Goal: Information Seeking & Learning: Learn about a topic

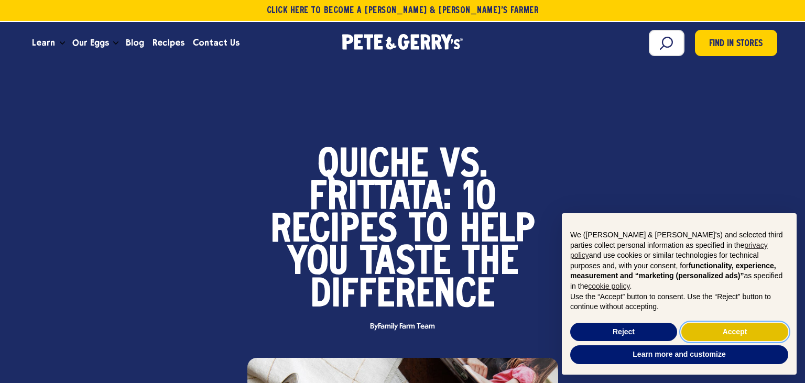
click at [734, 338] on button "Accept" at bounding box center [735, 332] width 107 height 19
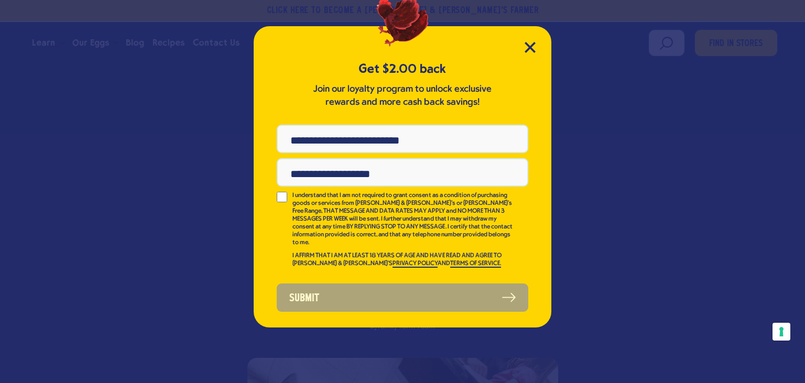
click at [727, 296] on div "Get $2.00 back Join our loyalty program to unlock exclusive rewards and more ca…" at bounding box center [402, 191] width 805 height 383
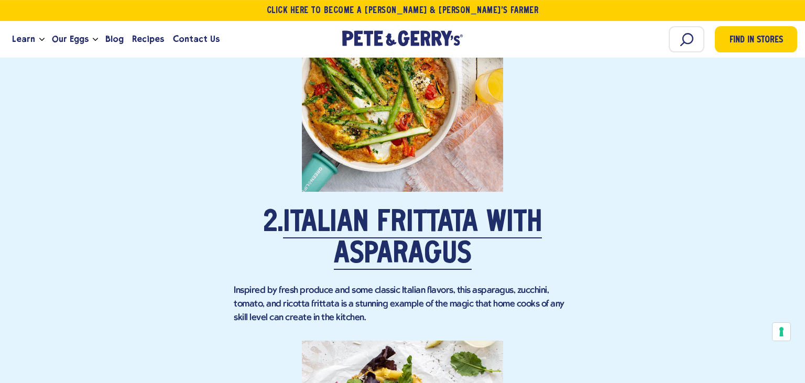
scroll to position [1578, 0]
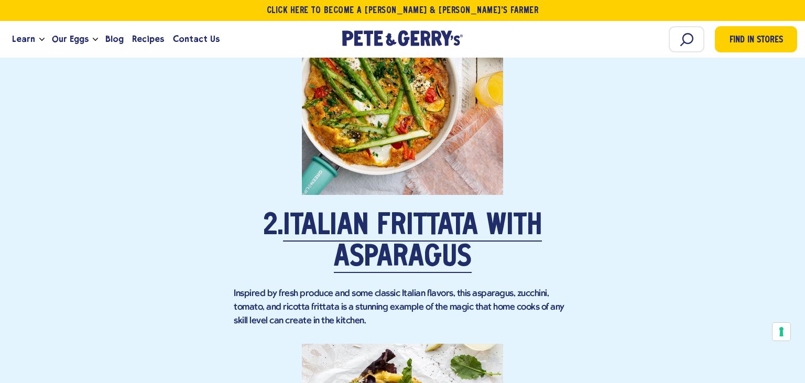
click at [326, 221] on link "Italian Frittata with Asparagus" at bounding box center [412, 242] width 259 height 61
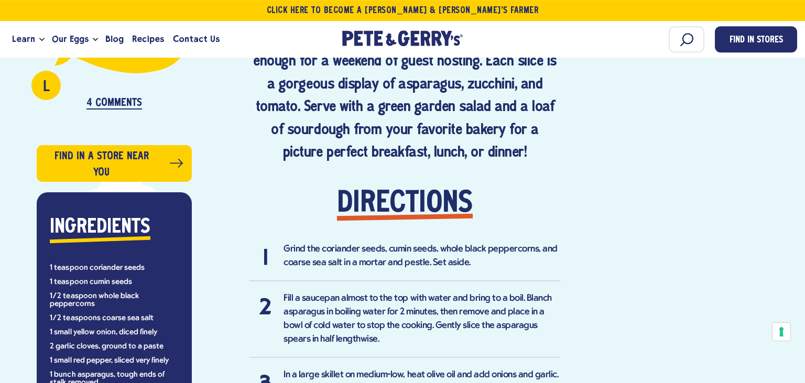
scroll to position [637, 0]
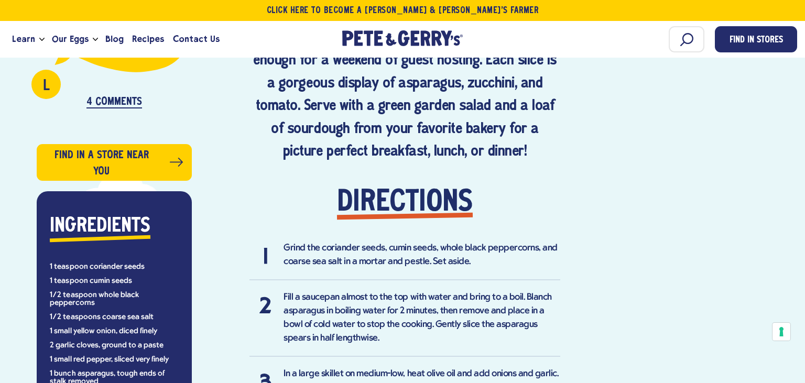
click at [326, 221] on div "Inspired by the fresh flavors and picturesque farmlands of Italy, this frittata…" at bounding box center [405, 324] width 311 height 685
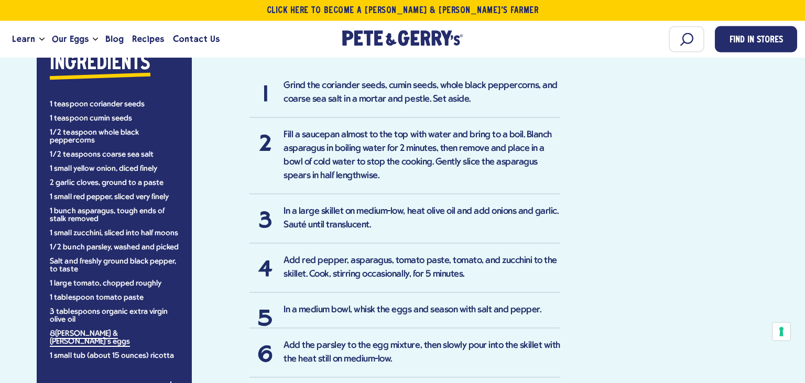
scroll to position [803, 0]
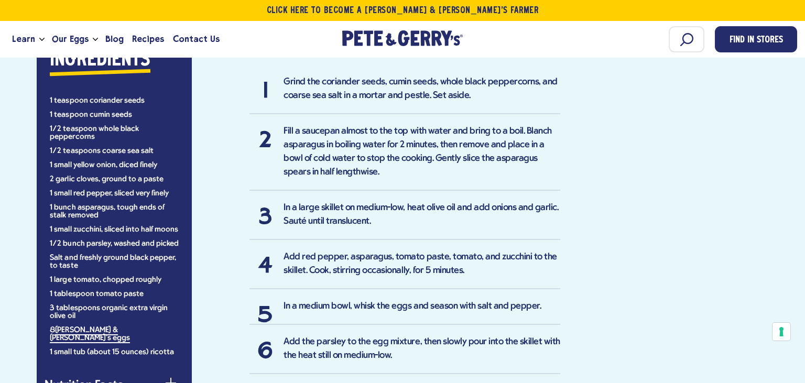
click at [501, 213] on li "In a large skillet on medium-low, heat olive oil and add onions and garlic. Sau…" at bounding box center [405, 220] width 311 height 39
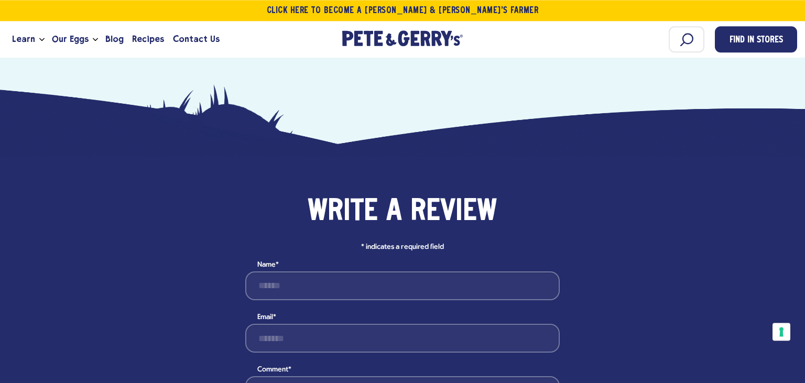
scroll to position [1384, 0]
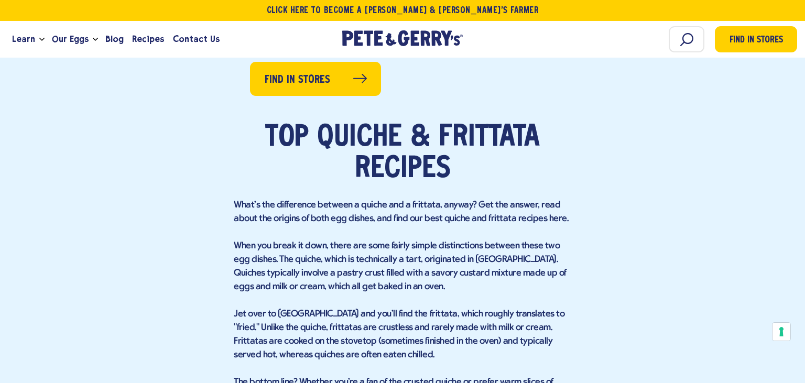
scroll to position [637, 0]
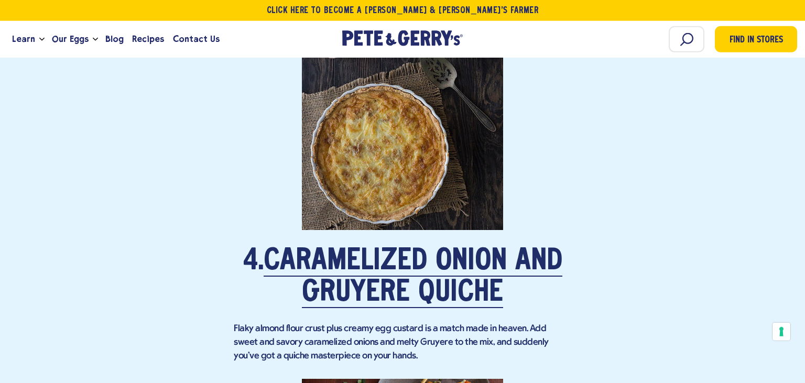
scroll to position [2362, 0]
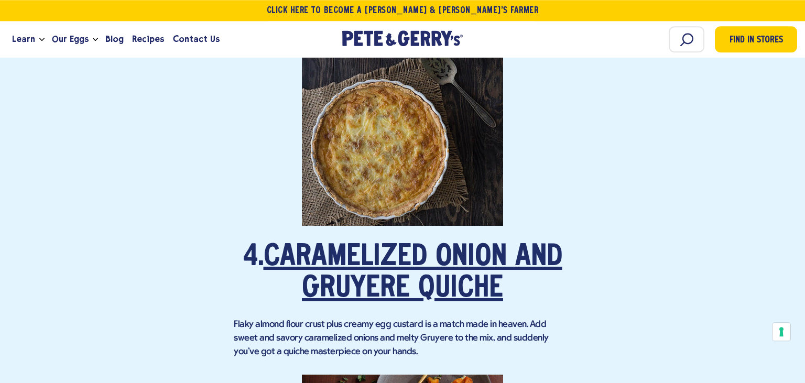
click at [328, 287] on link "Caramelized Onion and Gruyere Quiche" at bounding box center [413, 273] width 299 height 61
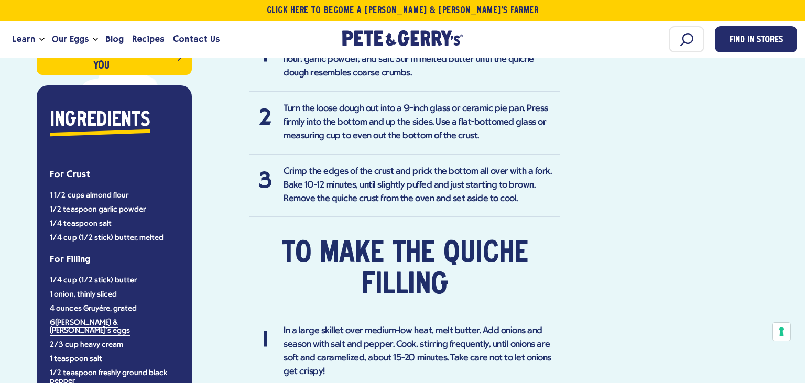
scroll to position [803, 0]
click at [328, 287] on h2 "To make the quiche filling" at bounding box center [405, 270] width 311 height 63
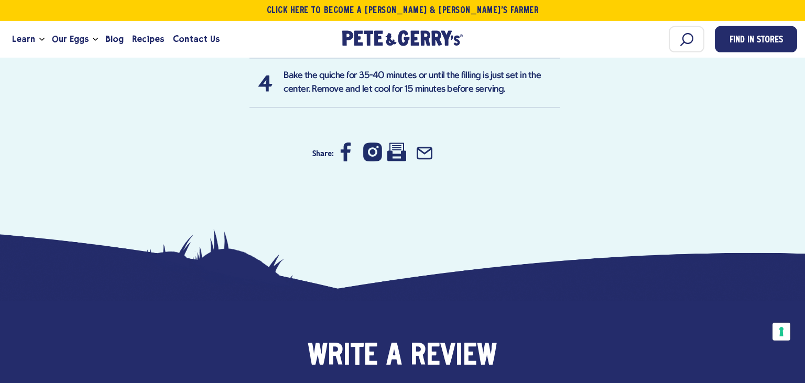
scroll to position [1246, 0]
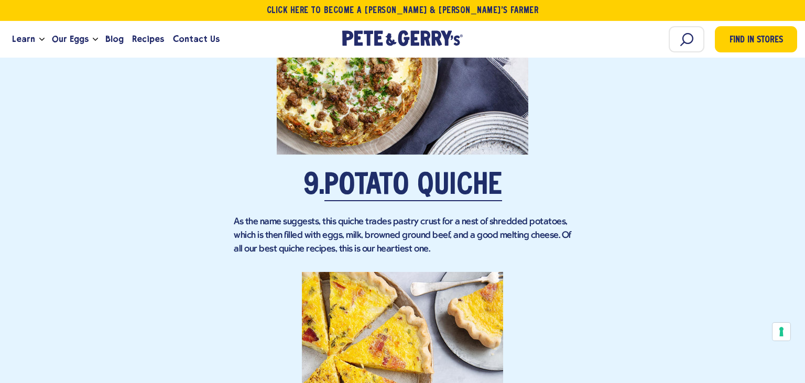
scroll to position [4402, 0]
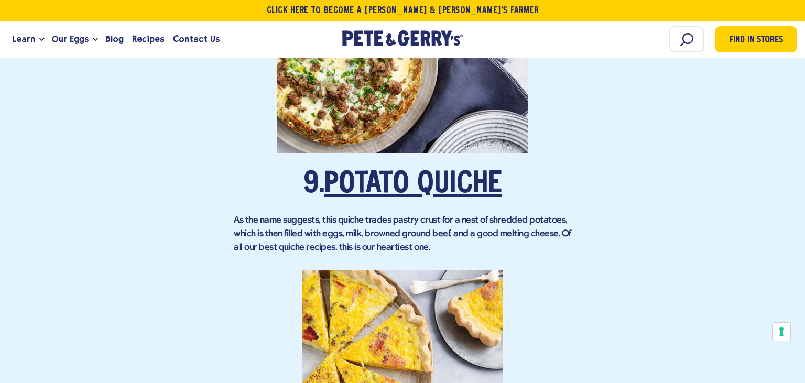
click at [342, 200] on link "Potato Quiche" at bounding box center [414, 184] width 178 height 29
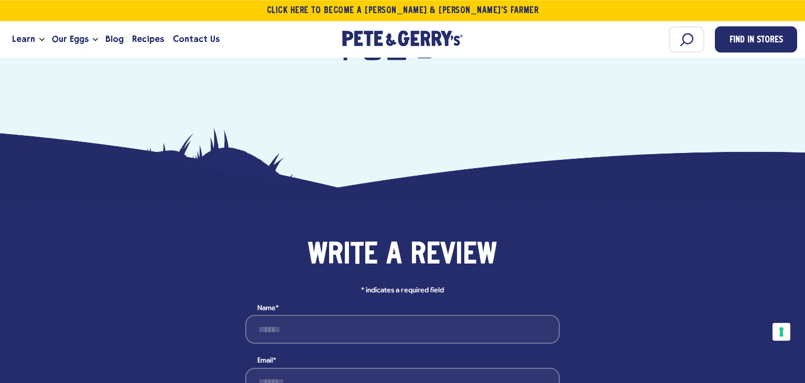
scroll to position [1218, 0]
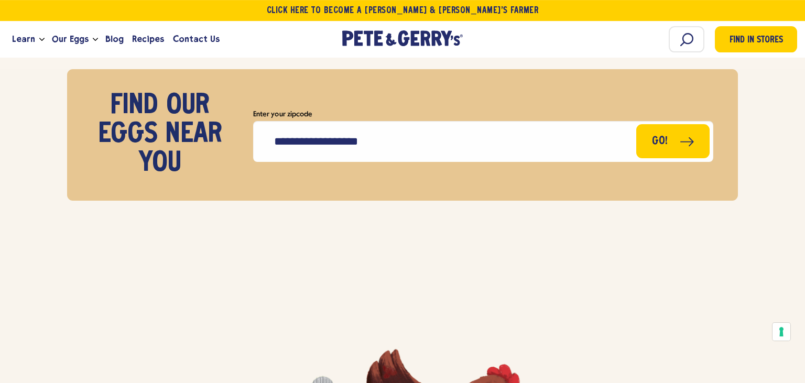
scroll to position [5261, 0]
click at [135, 39] on span "Recipes" at bounding box center [148, 39] width 32 height 13
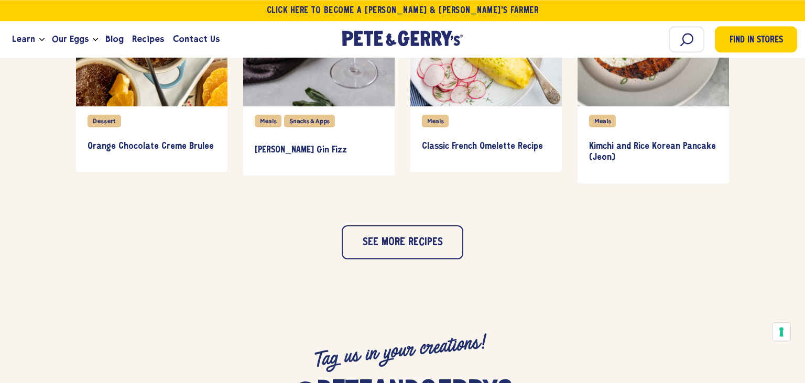
scroll to position [1052, 0]
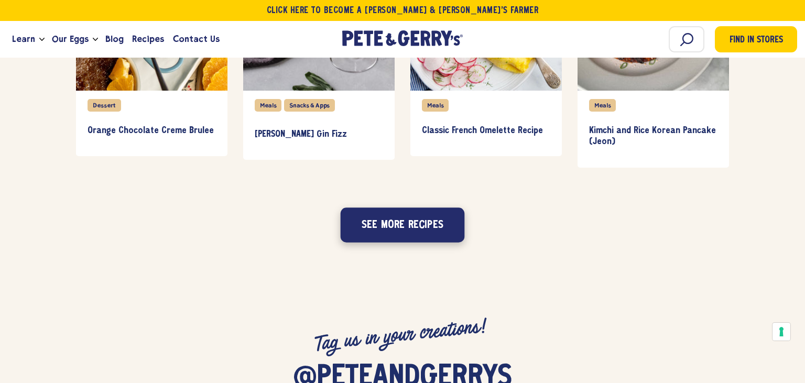
click at [387, 221] on button "See more recipes" at bounding box center [403, 225] width 124 height 35
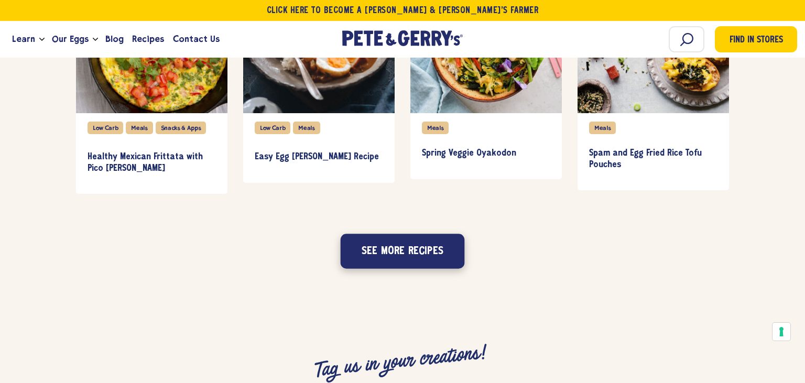
scroll to position [1550, 0]
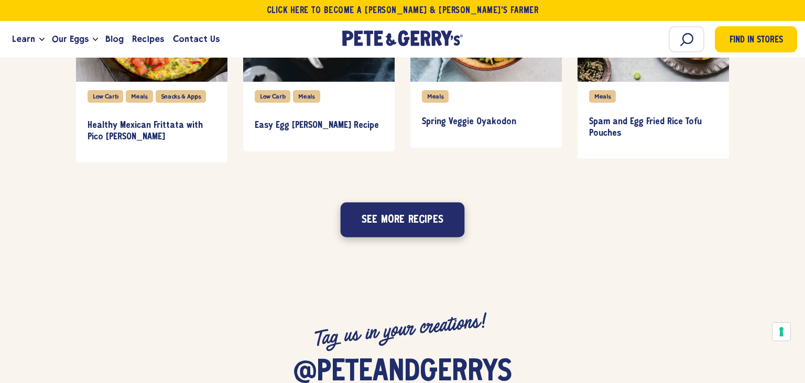
click at [389, 223] on button "See more recipes" at bounding box center [403, 220] width 124 height 35
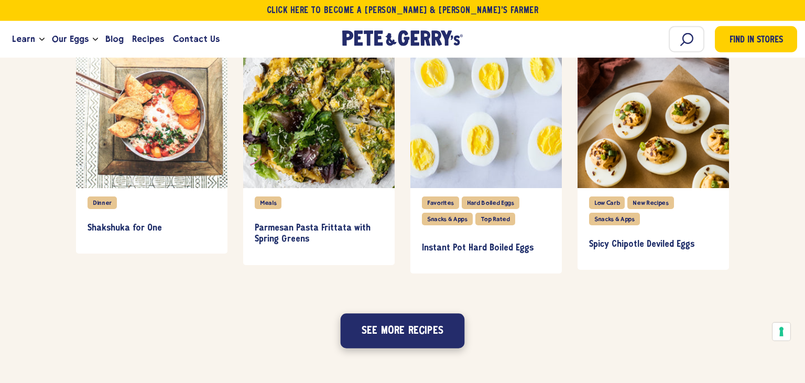
scroll to position [1965, 0]
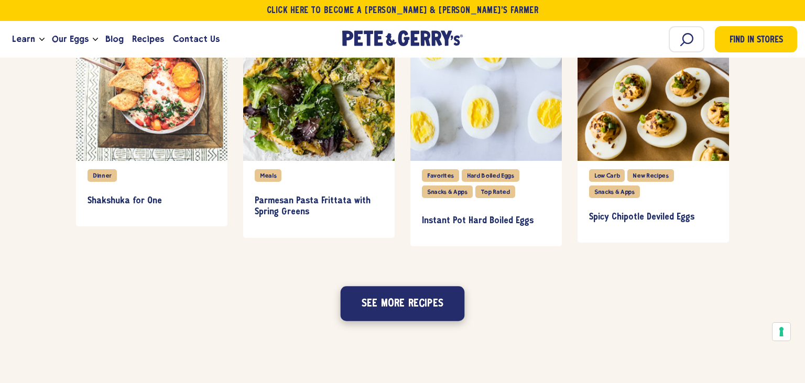
click at [393, 297] on button "See more recipes" at bounding box center [403, 304] width 124 height 35
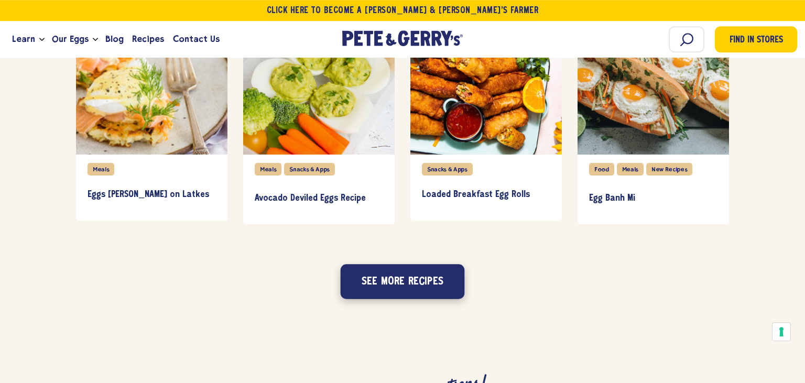
scroll to position [2464, 0]
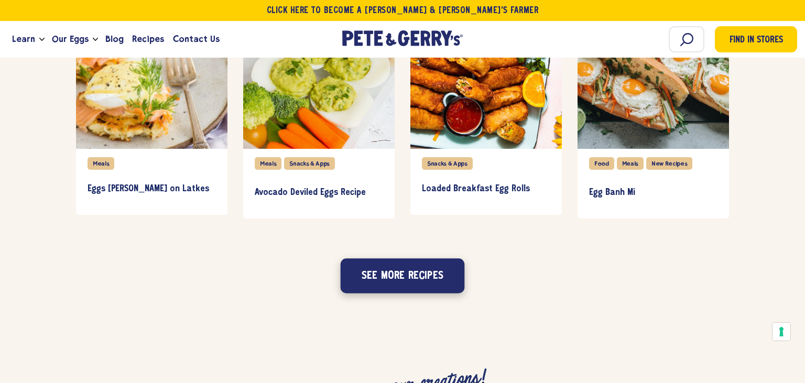
click at [386, 267] on button "See more recipes" at bounding box center [403, 276] width 124 height 35
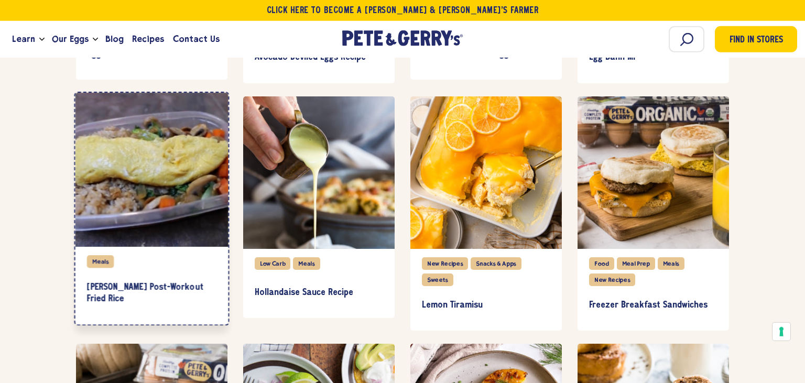
scroll to position [2603, 0]
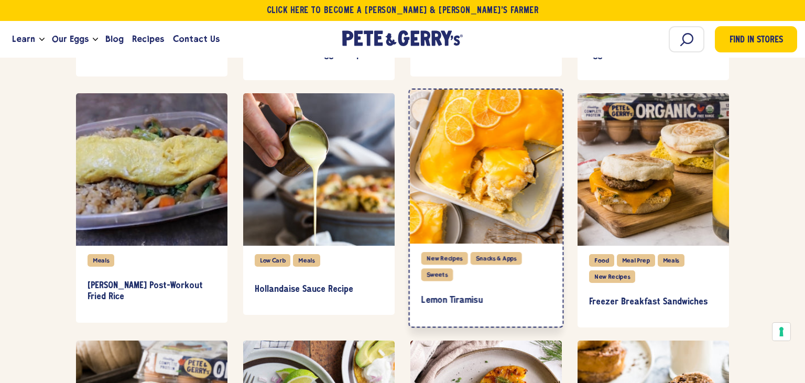
click at [521, 198] on div "item" at bounding box center [486, 167] width 153 height 154
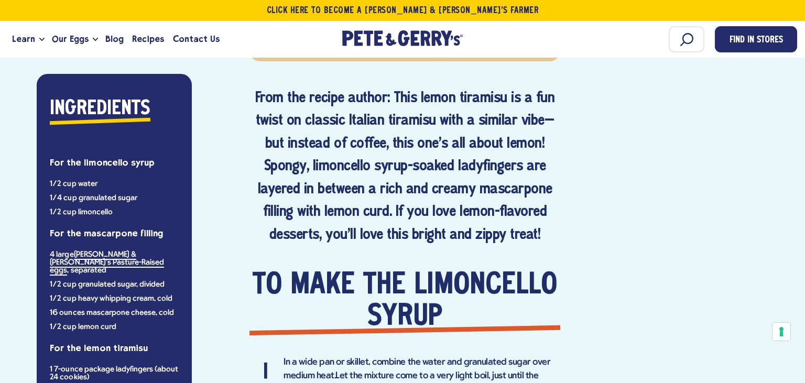
scroll to position [470, 0]
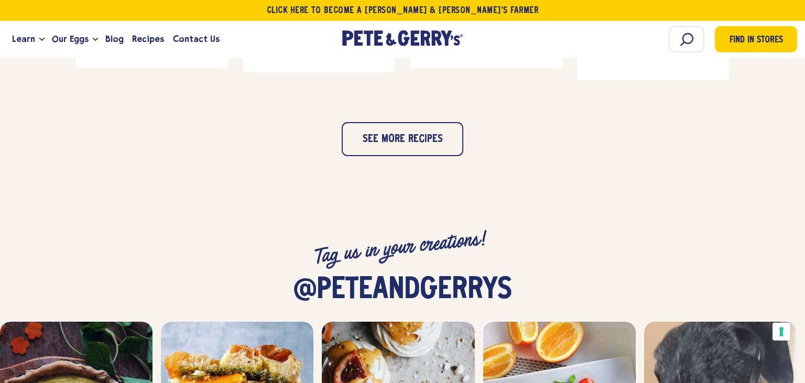
scroll to position [1135, 0]
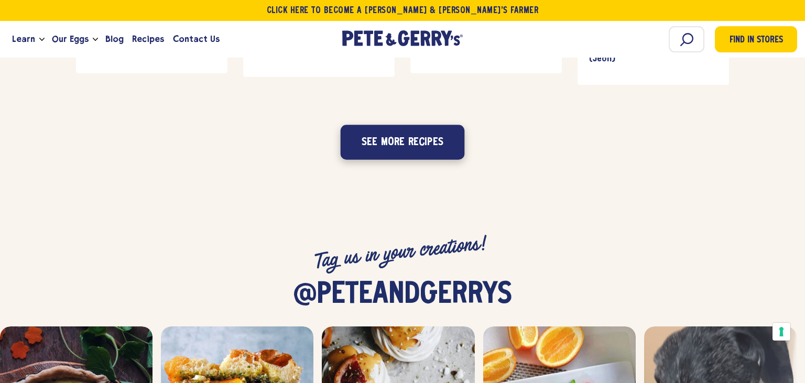
click at [383, 144] on button "See more recipes" at bounding box center [403, 142] width 124 height 35
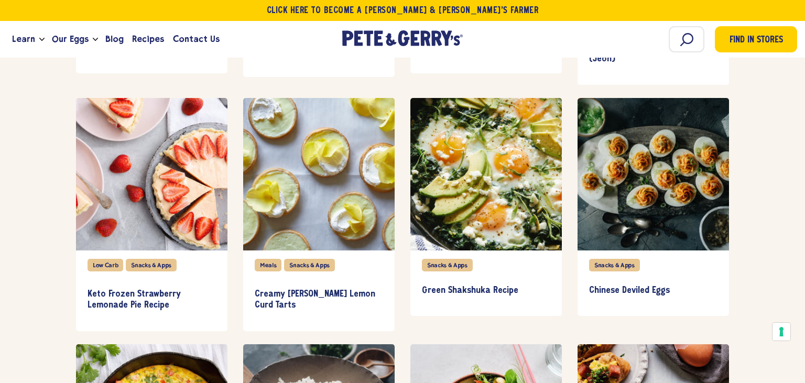
click at [26, 274] on div "195 results available Breakfast Brunch Food Beer Braised Eggs Food Quiche Hashb…" at bounding box center [402, 131] width 805 height 1046
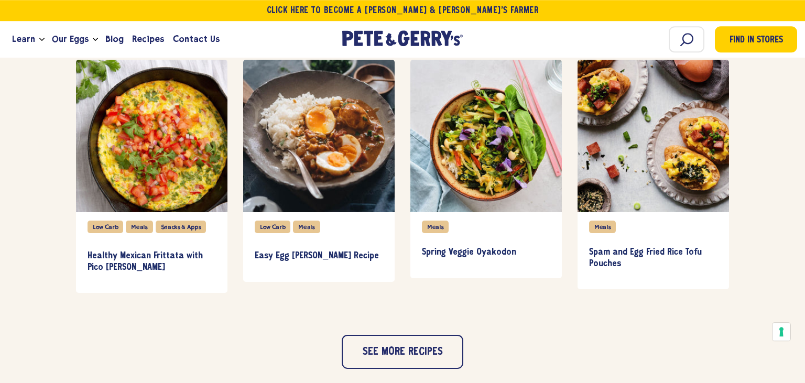
scroll to position [1439, 0]
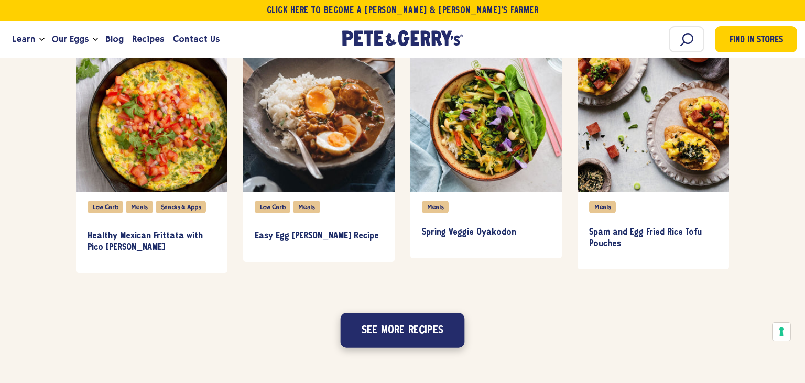
click at [403, 337] on button "See more recipes" at bounding box center [403, 331] width 124 height 35
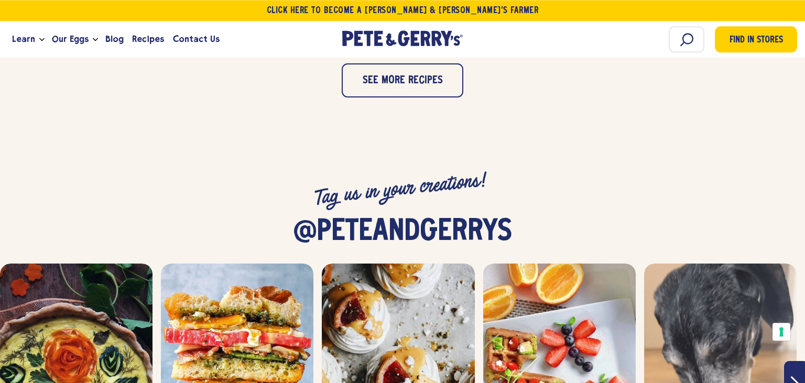
scroll to position [2187, 0]
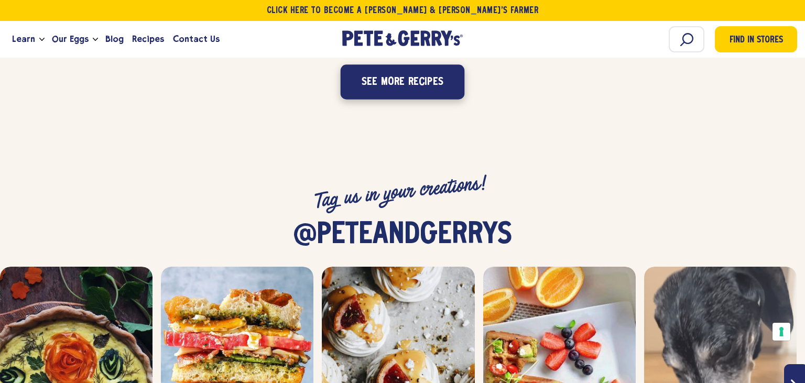
click at [388, 79] on button "See more recipes" at bounding box center [403, 82] width 124 height 35
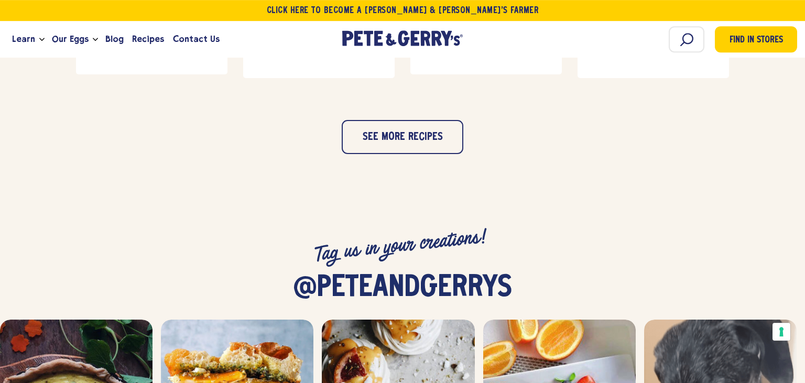
scroll to position [2637, 0]
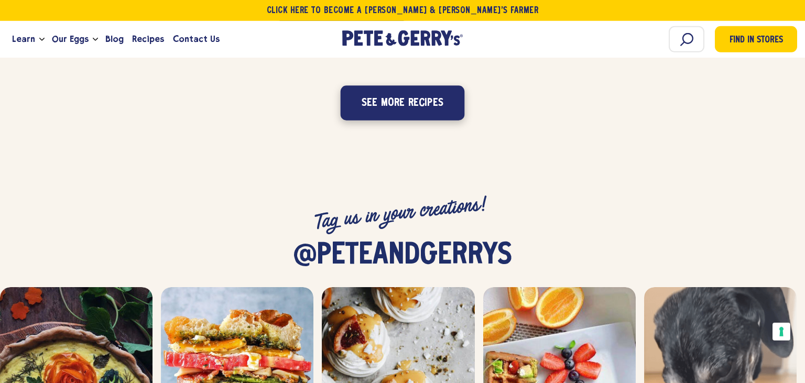
click at [383, 104] on button "See more recipes" at bounding box center [403, 102] width 124 height 35
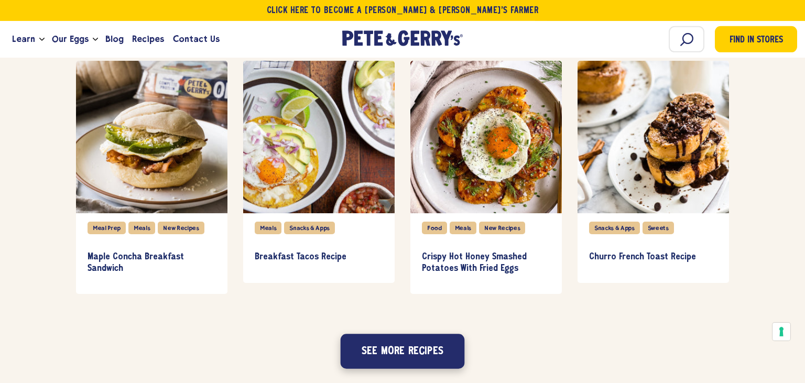
scroll to position [2886, 0]
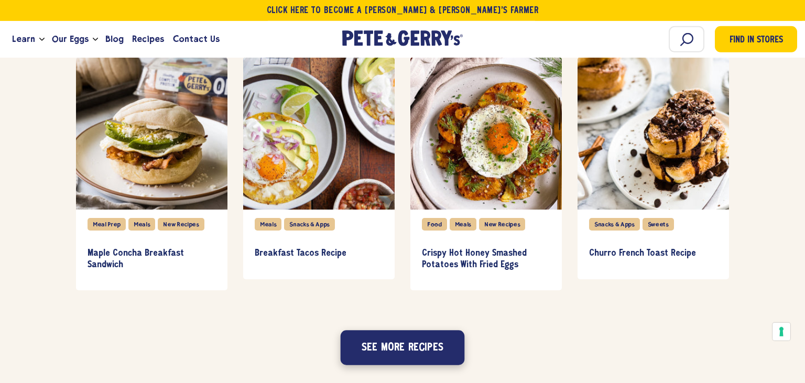
click at [381, 341] on button "See more recipes" at bounding box center [403, 348] width 124 height 35
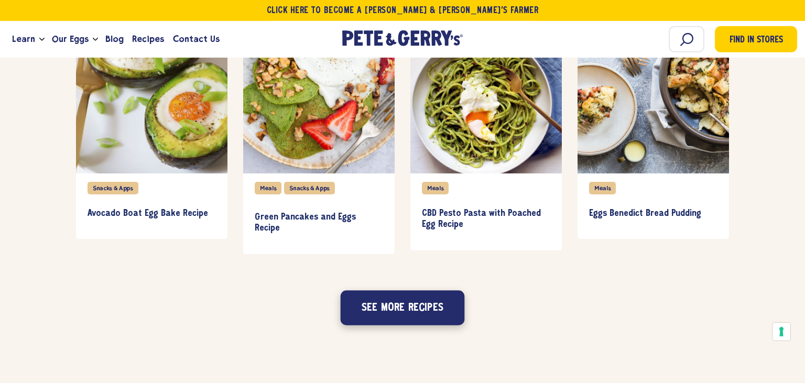
scroll to position [3413, 0]
click at [384, 300] on button "See more recipes" at bounding box center [403, 307] width 124 height 35
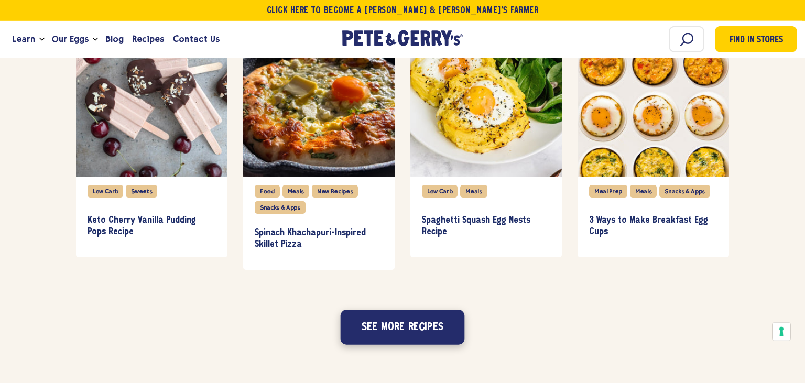
scroll to position [3911, 0]
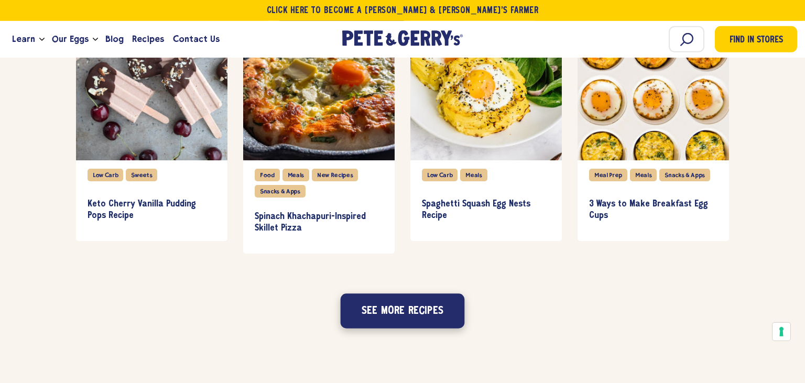
click at [384, 300] on button "See more recipes" at bounding box center [403, 311] width 124 height 35
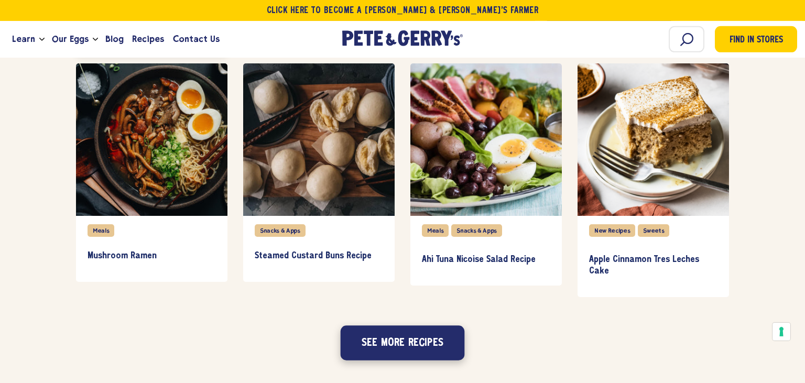
scroll to position [4382, 0]
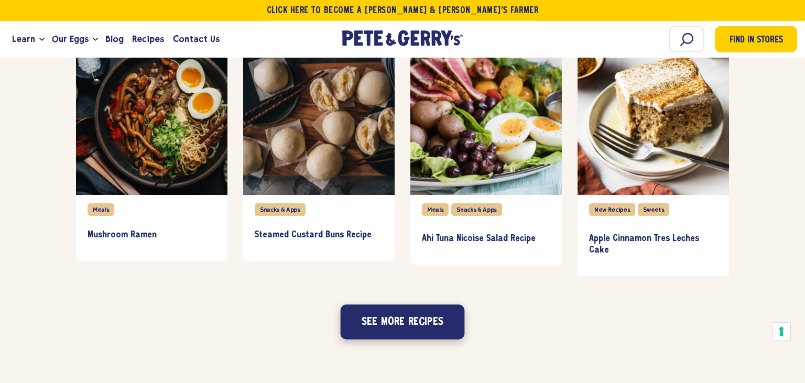
click at [392, 322] on button "See more recipes" at bounding box center [403, 322] width 124 height 35
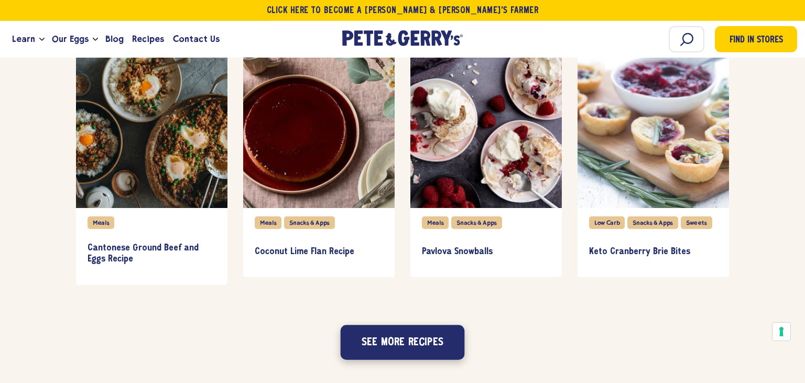
scroll to position [4880, 0]
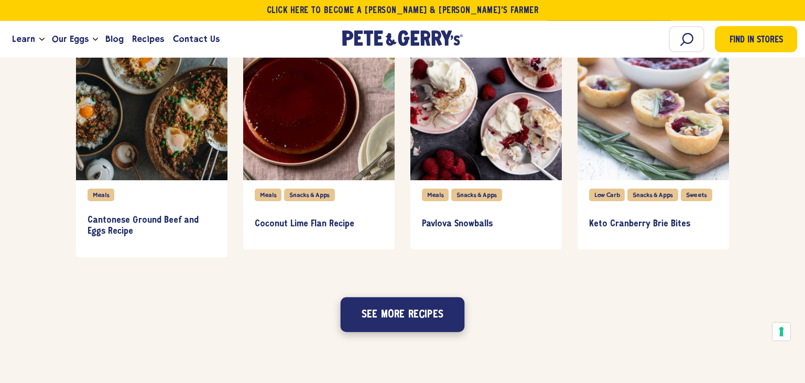
click at [392, 322] on button "See more recipes" at bounding box center [403, 314] width 124 height 35
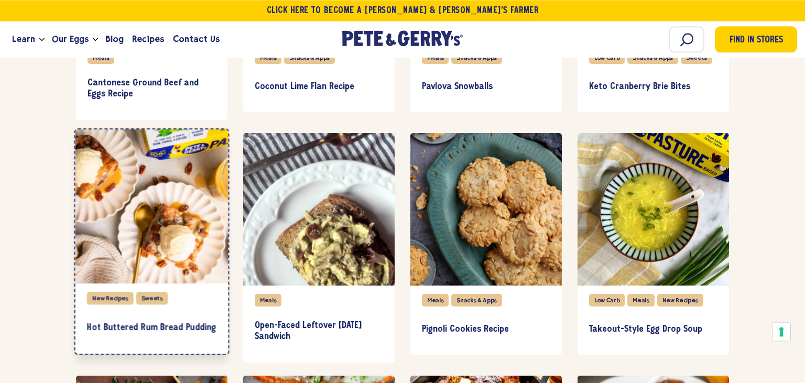
scroll to position [5046, 0]
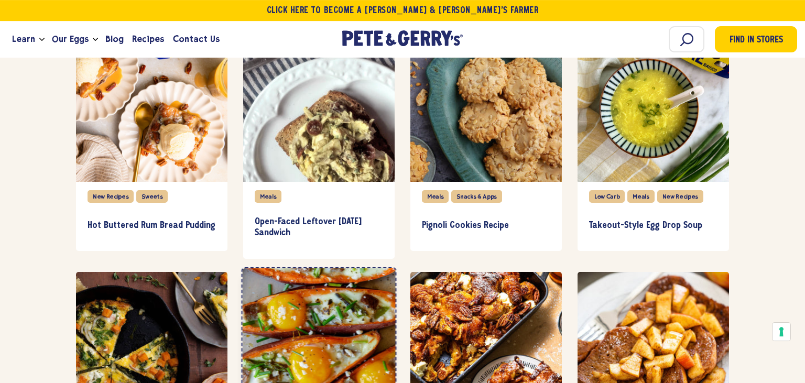
click at [392, 322] on div "item" at bounding box center [319, 345] width 153 height 154
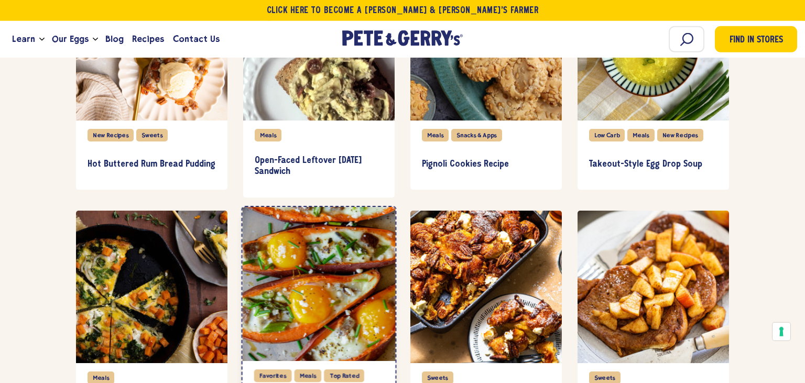
scroll to position [5185, 0]
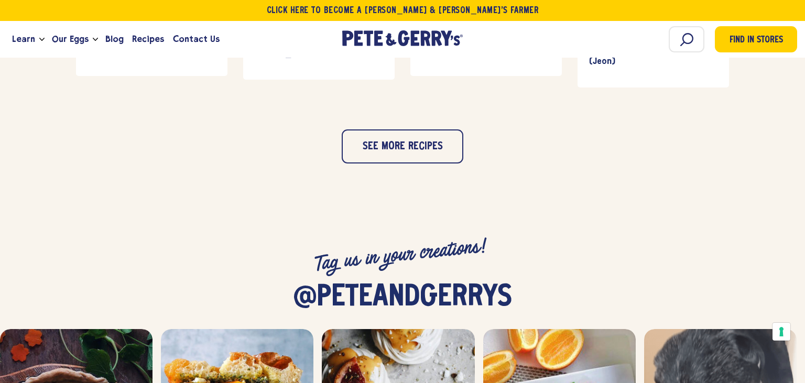
scroll to position [1104, 0]
